Goal: Task Accomplishment & Management: Complete application form

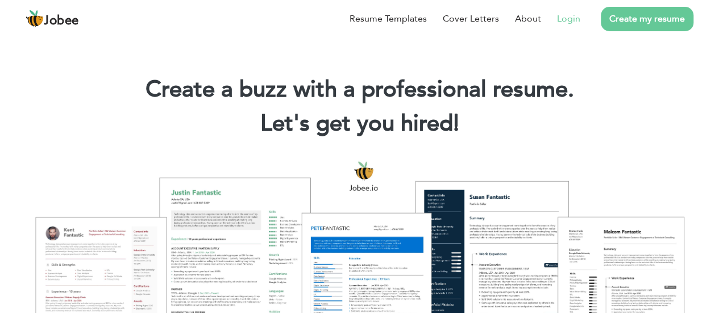
click at [568, 19] on link "Login" at bounding box center [568, 19] width 23 height 14
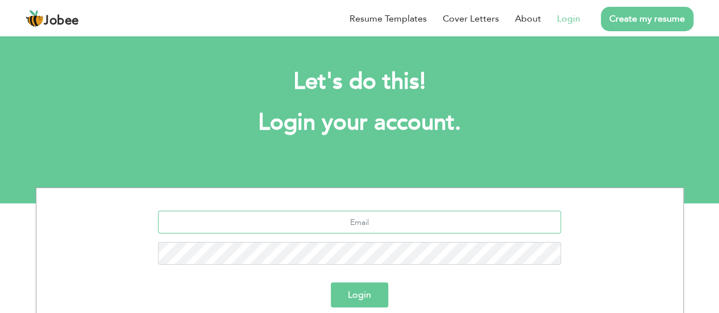
click at [279, 226] on input "text" at bounding box center [359, 222] width 403 height 23
type input "[EMAIL_ADDRESS][DOMAIN_NAME]"
click at [343, 292] on button "Login" at bounding box center [359, 294] width 57 height 25
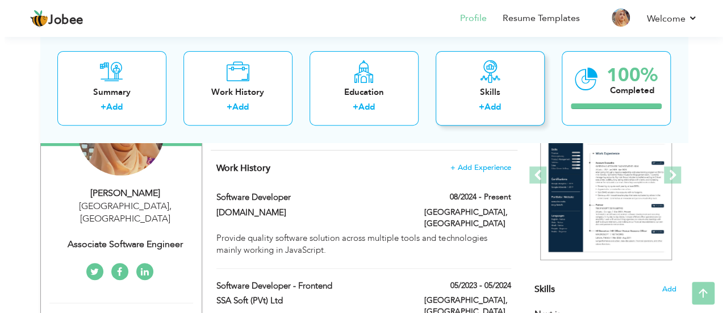
scroll to position [153, 0]
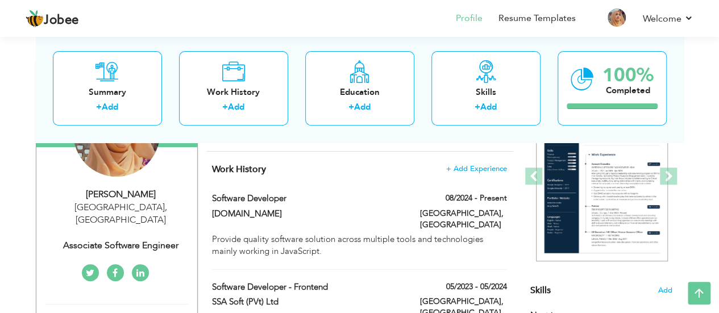
click at [153, 239] on div "Associate Software Engineer" at bounding box center [121, 245] width 152 height 13
type input "Aiman"
type input "Ali"
type input "+923494592455"
select select "number:166"
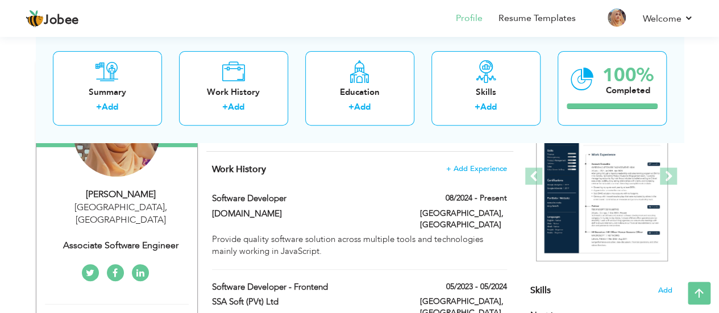
type input "[GEOGRAPHIC_DATA]"
select select "number:6"
type input "Associate Software Engineer"
type input "https://www.linkedin.com/in/ai man-alii/"
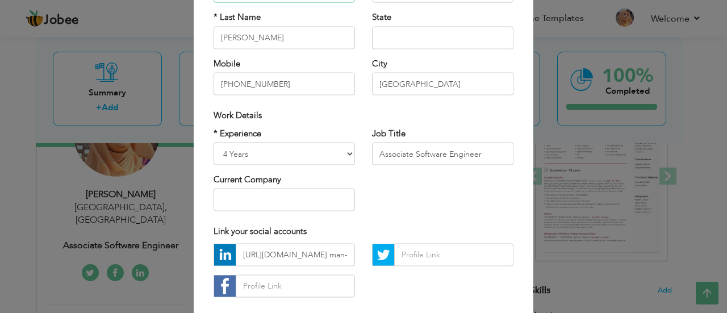
scroll to position [133, 0]
drag, startPoint x: 477, startPoint y: 156, endPoint x: 387, endPoint y: 155, distance: 89.8
click at [387, 155] on input "Associate Software Engineer" at bounding box center [443, 154] width 142 height 23
click at [411, 153] on input "Associate Software Engineer" at bounding box center [443, 154] width 142 height 23
click at [442, 156] on input "Software Engineer" at bounding box center [443, 154] width 142 height 23
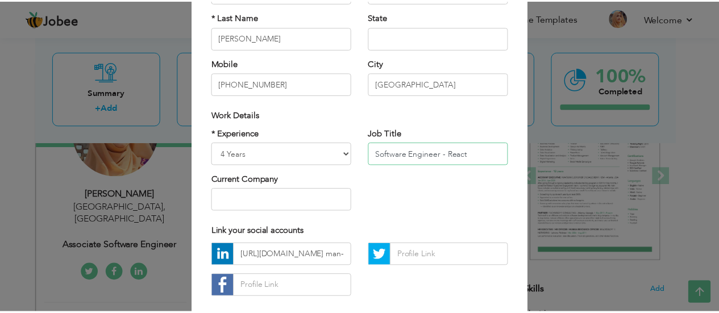
scroll to position [194, 0]
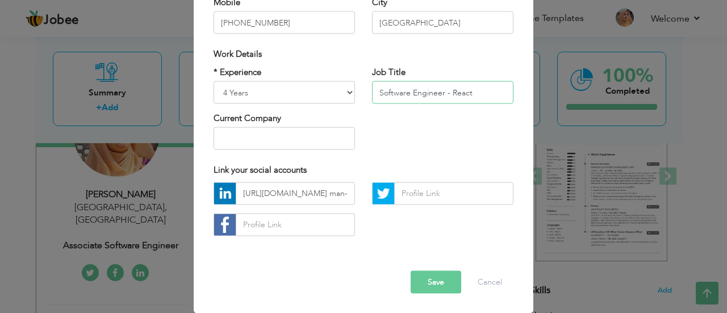
type input "Software Engineer - React"
click at [422, 281] on button "Save" at bounding box center [436, 282] width 51 height 23
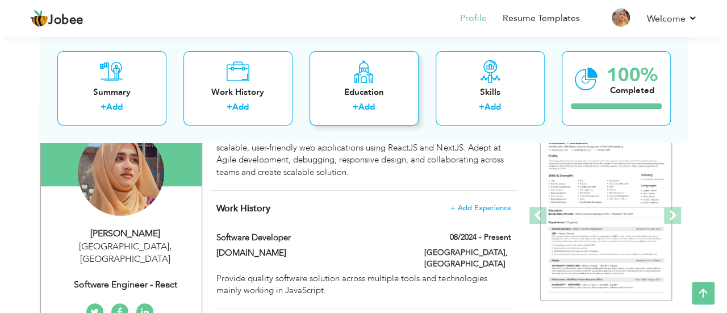
scroll to position [0, 0]
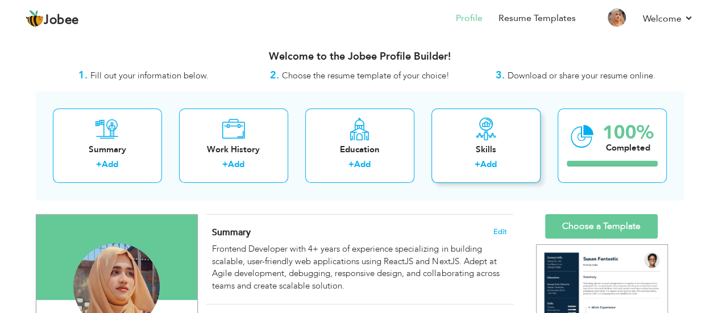
click at [471, 137] on div "Skills + Add" at bounding box center [485, 146] width 109 height 74
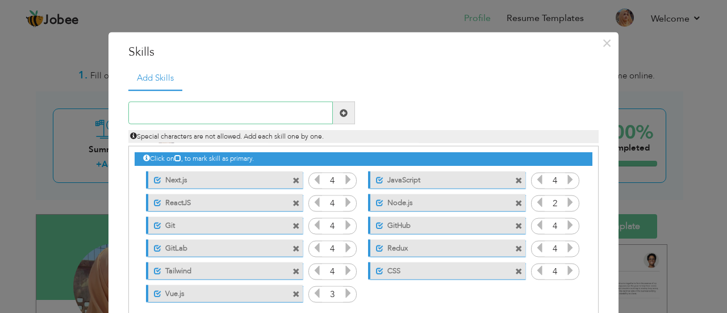
scroll to position [2, 0]
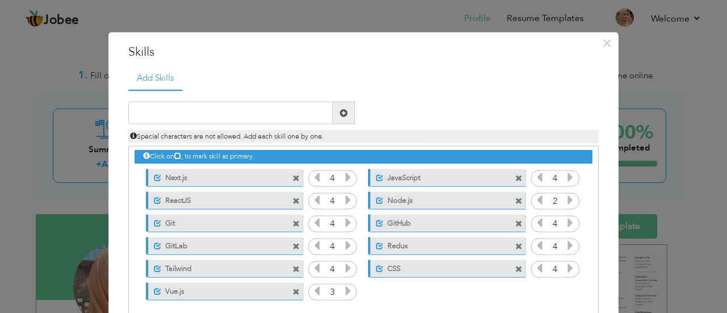
click at [515, 201] on span at bounding box center [518, 200] width 7 height 7
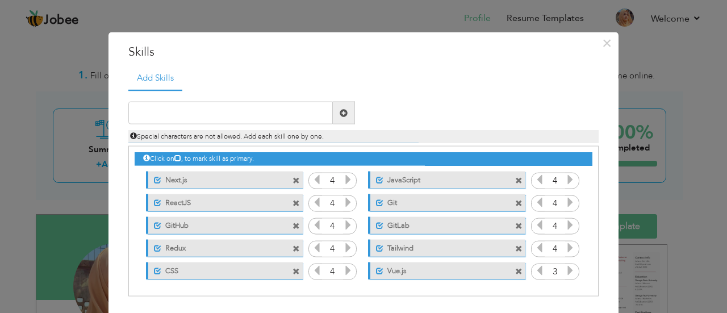
scroll to position [42, 0]
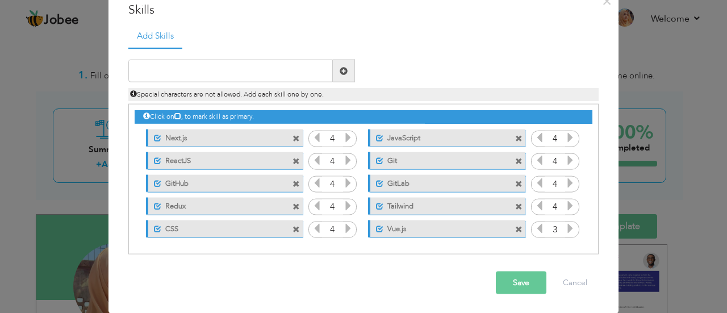
click at [520, 230] on span at bounding box center [520, 226] width 10 height 12
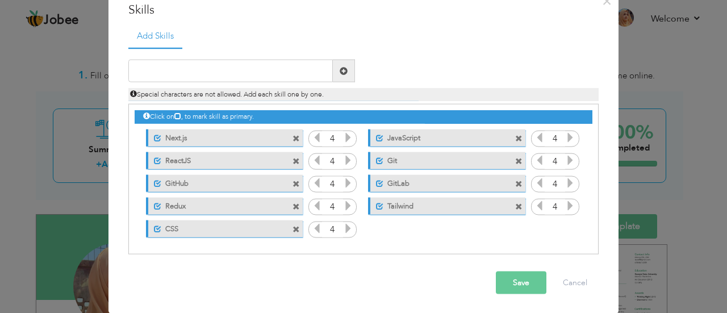
click at [293, 139] on span at bounding box center [296, 138] width 7 height 7
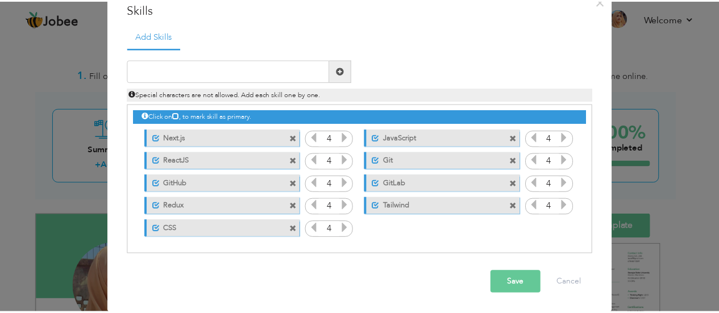
scroll to position [19, 0]
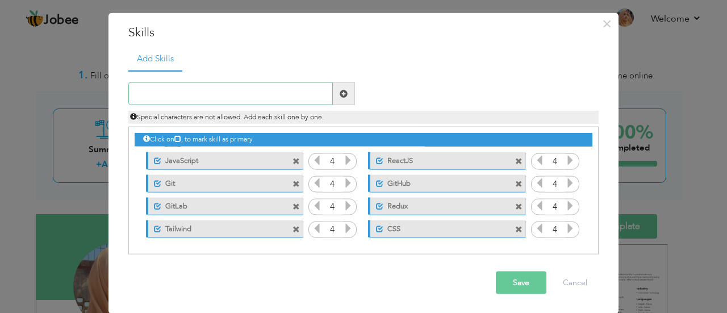
click at [226, 95] on input "text" at bounding box center [230, 93] width 205 height 23
click at [517, 279] on button "Save" at bounding box center [521, 283] width 51 height 23
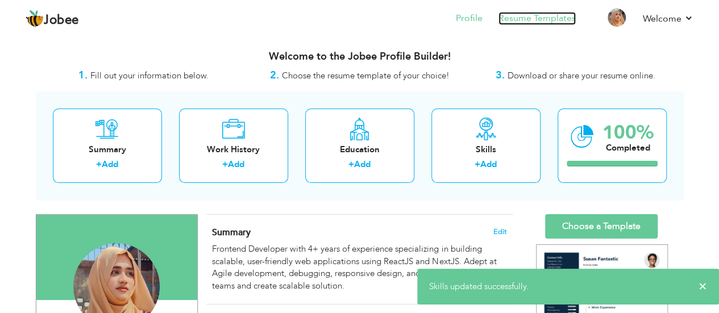
click at [515, 21] on link "Resume Templates" at bounding box center [536, 18] width 77 height 13
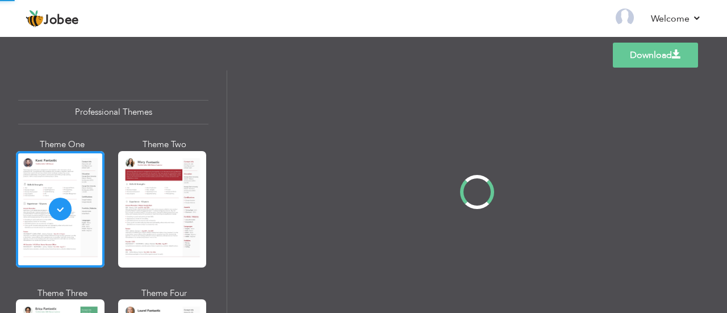
click at [516, 23] on nav "Back to Profile Resume Templates Resume Templates Cover Letters About My Resume…" at bounding box center [364, 19] width 676 height 31
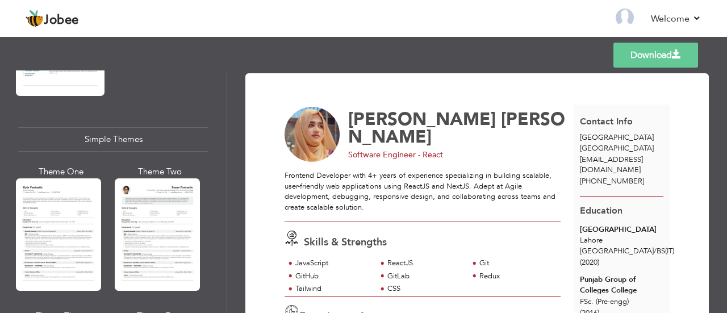
scroll to position [1935, 0]
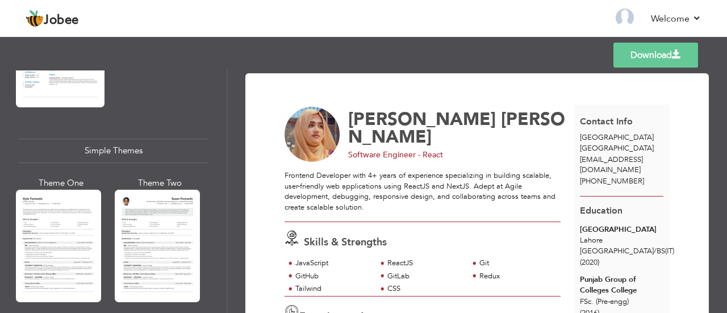
click at [11, 234] on div "Professional Themes Theme One Theme Two Theme Three Theme Six" at bounding box center [113, 191] width 227 height 243
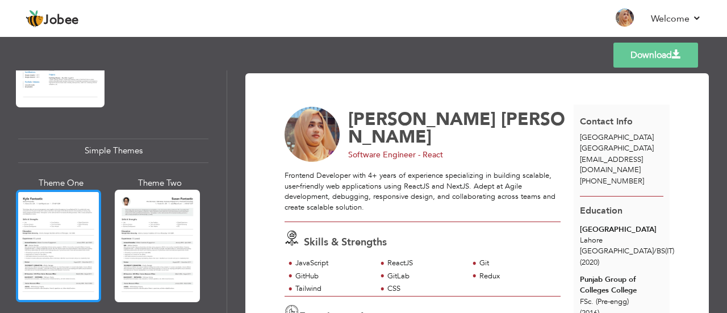
click at [97, 220] on div at bounding box center [58, 246] width 85 height 113
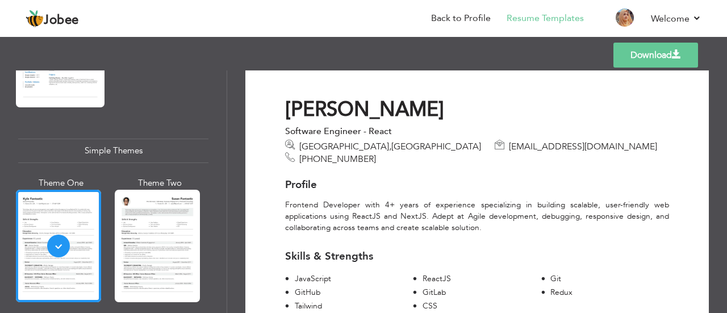
scroll to position [0, 0]
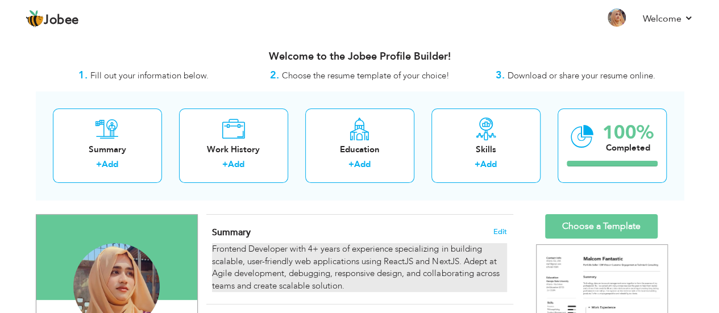
click at [290, 247] on div "Frontend Developer with 4+ years of experience specializing in building scalabl…" at bounding box center [359, 267] width 294 height 49
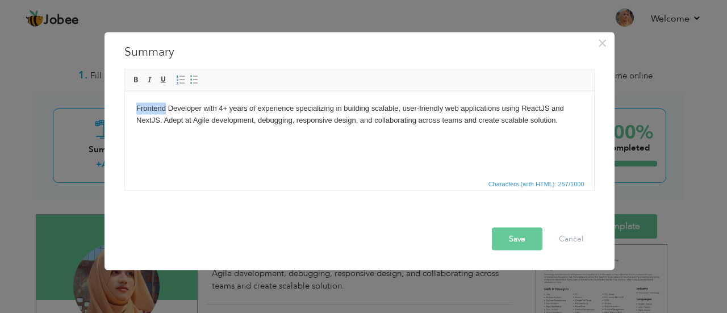
drag, startPoint x: 165, startPoint y: 107, endPoint x: 0, endPoint y: 117, distance: 165.1
click at [124, 117] on html "Frontend Developer with 4+ years of experience specializing in building scalabl…" at bounding box center [358, 114] width 469 height 47
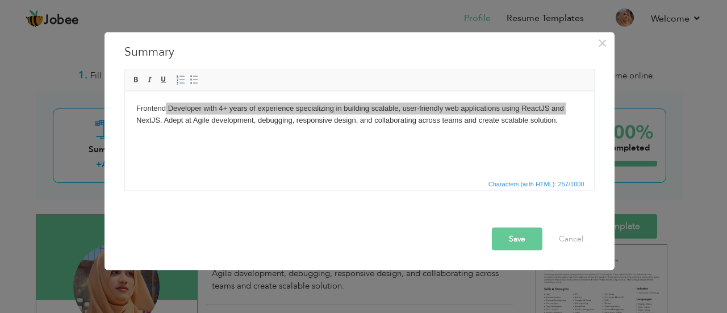
click at [113, 151] on div "× Summary Frontend Developer with 4+ years of experience specializing in buildi…" at bounding box center [360, 151] width 510 height 238
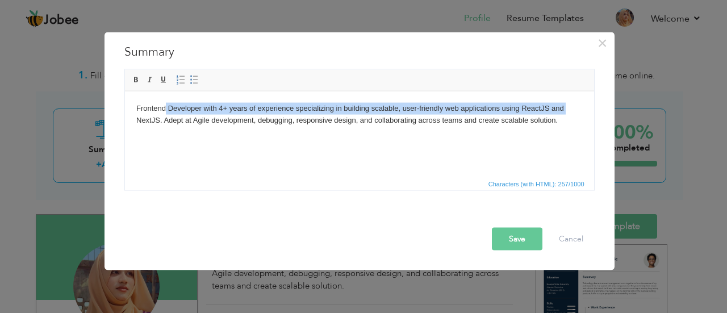
click at [165, 109] on body "Frontend Developer with 4+ years of experience specializing in building scalabl…" at bounding box center [359, 114] width 447 height 24
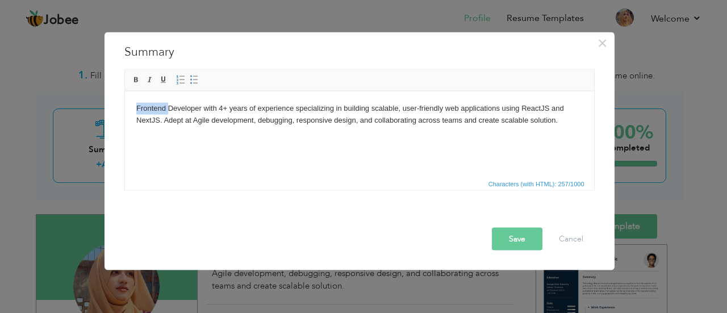
drag, startPoint x: 165, startPoint y: 110, endPoint x: 132, endPoint y: 109, distance: 33.0
click at [132, 109] on html "Frontend Developer with 4+ years of experience specializing in building scalabl…" at bounding box center [358, 114] width 469 height 47
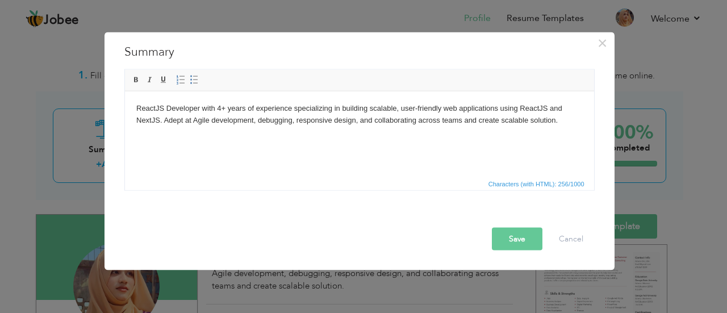
click at [221, 110] on body "ReactJS Developer with 4+ years of experience specializing in building scalable…" at bounding box center [359, 114] width 447 height 24
click at [506, 233] on button "Save" at bounding box center [517, 238] width 51 height 23
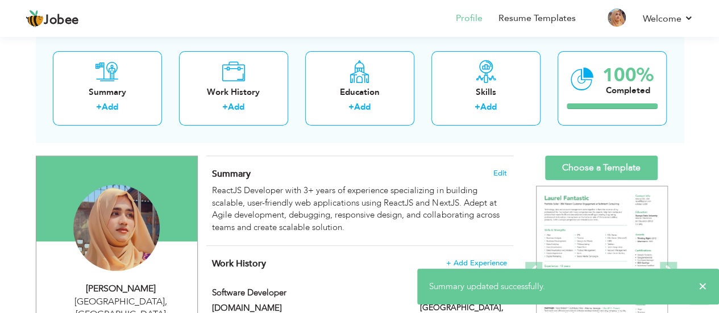
scroll to position [59, 0]
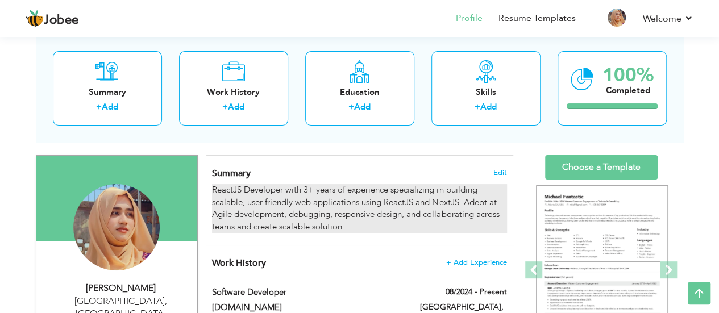
click at [263, 188] on div "ReactJS Developer with 3+ years of experience specializing in building scalable…" at bounding box center [359, 208] width 294 height 49
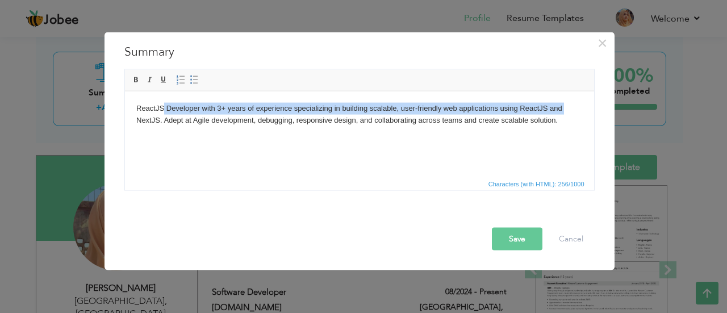
drag, startPoint x: 163, startPoint y: 109, endPoint x: 0, endPoint y: 129, distance: 164.4
click at [124, 129] on html "ReactJS Developer with 3+ years of experience specializing in building scalable…" at bounding box center [358, 114] width 469 height 47
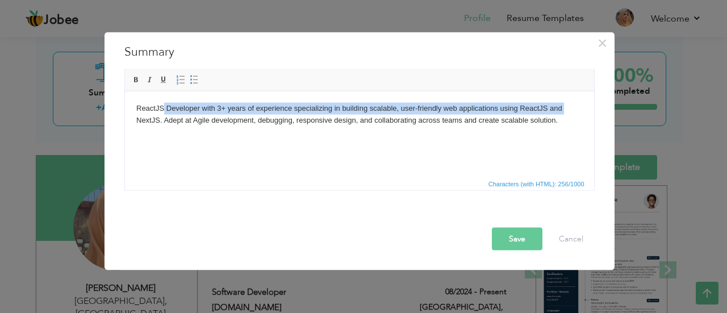
click at [163, 105] on body "ReactJS Developer with 3+ years of experience specializing in building scalable…" at bounding box center [359, 114] width 447 height 24
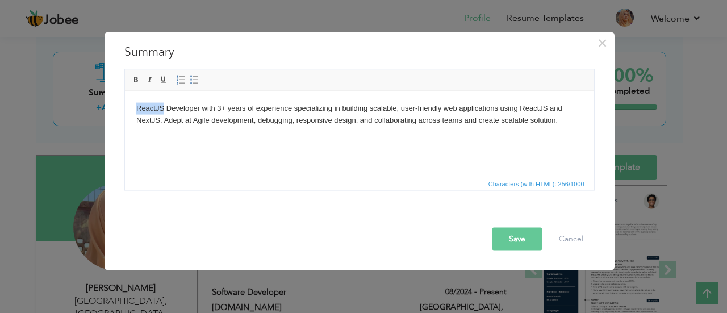
drag, startPoint x: 163, startPoint y: 105, endPoint x: 127, endPoint y: 108, distance: 36.5
click at [127, 108] on html "ReactJS Developer with 3+ years of experience specializing in building scalable…" at bounding box center [358, 114] width 469 height 47
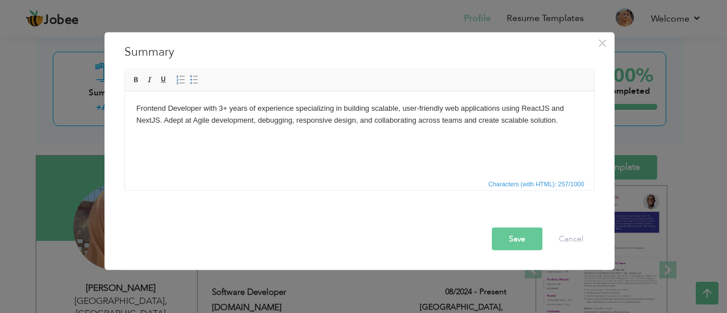
click at [511, 234] on button "Save" at bounding box center [517, 238] width 51 height 23
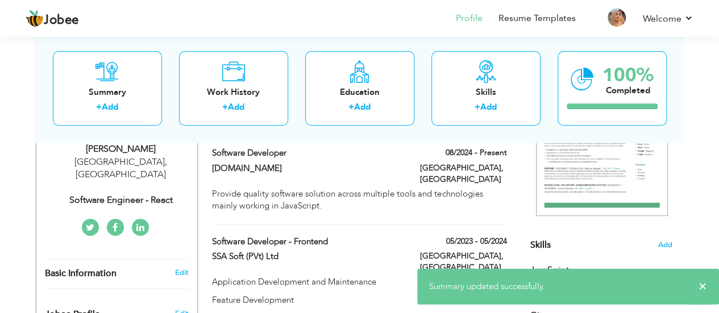
scroll to position [0, 0]
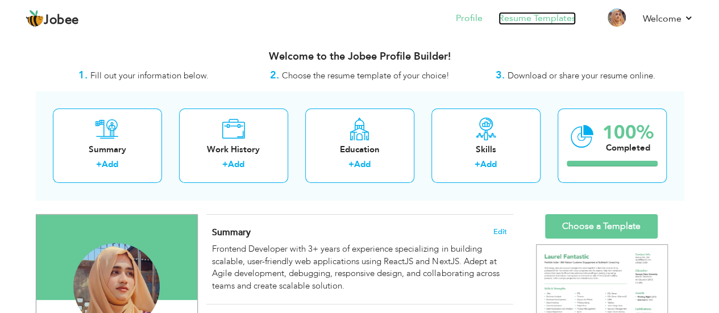
click at [529, 19] on link "Resume Templates" at bounding box center [536, 18] width 77 height 13
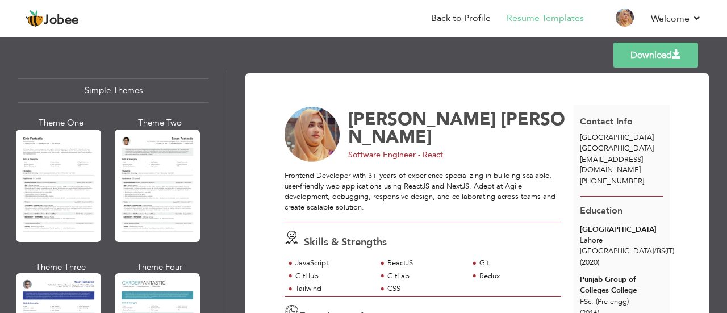
scroll to position [2074, 0]
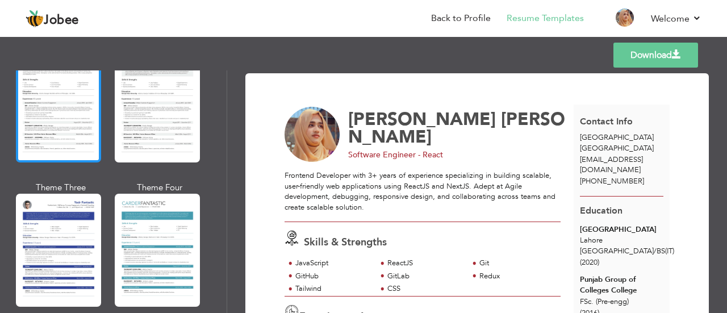
click at [67, 113] on div at bounding box center [58, 106] width 85 height 113
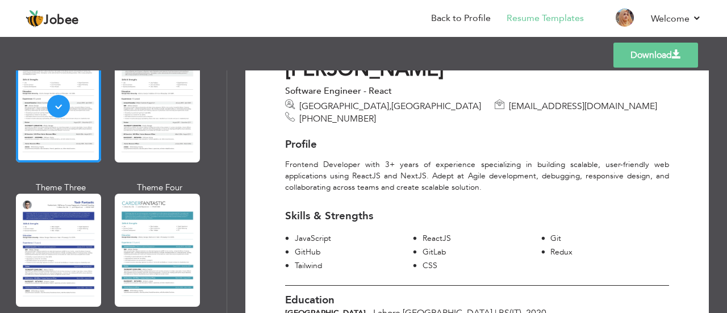
scroll to position [0, 0]
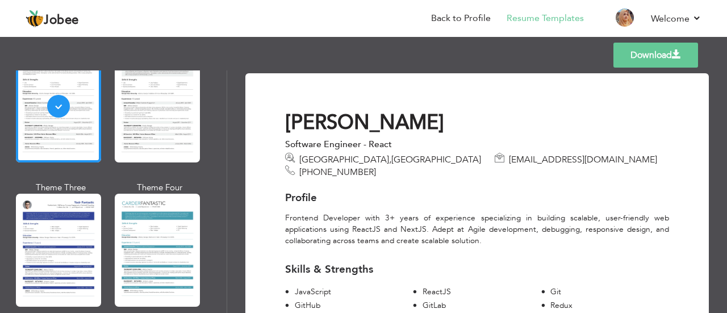
click at [633, 66] on link "Download" at bounding box center [656, 55] width 85 height 25
click at [634, 56] on link "Download" at bounding box center [656, 55] width 85 height 25
click at [668, 58] on link "Download" at bounding box center [656, 55] width 85 height 25
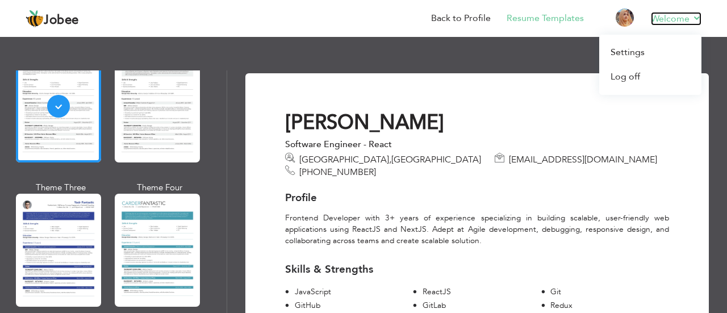
click at [690, 19] on link "Welcome" at bounding box center [676, 19] width 51 height 14
click at [626, 76] on link "Log off" at bounding box center [651, 77] width 102 height 24
